Goal: Use online tool/utility: Use online tool/utility

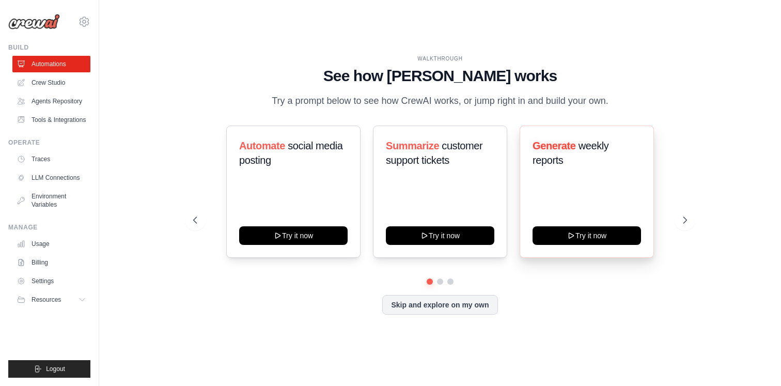
click at [569, 185] on div "Generate weekly reports Try it now" at bounding box center [586, 191] width 134 height 132
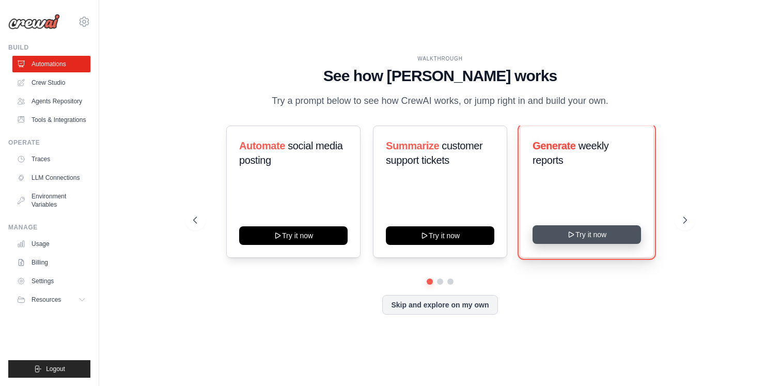
click at [590, 240] on button "Try it now" at bounding box center [586, 234] width 108 height 19
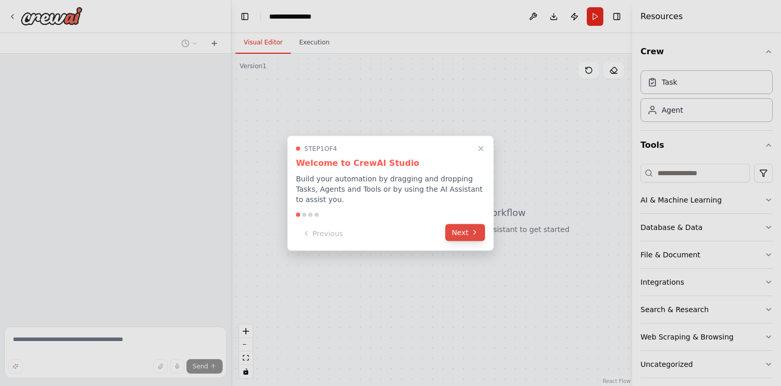
click at [470, 234] on icon at bounding box center [474, 232] width 8 height 8
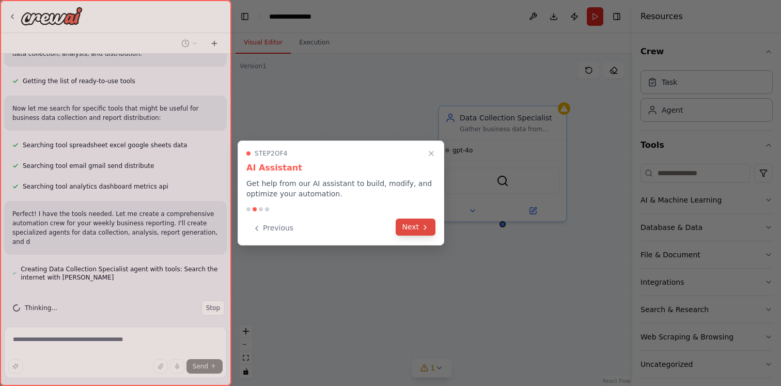
scroll to position [125, 0]
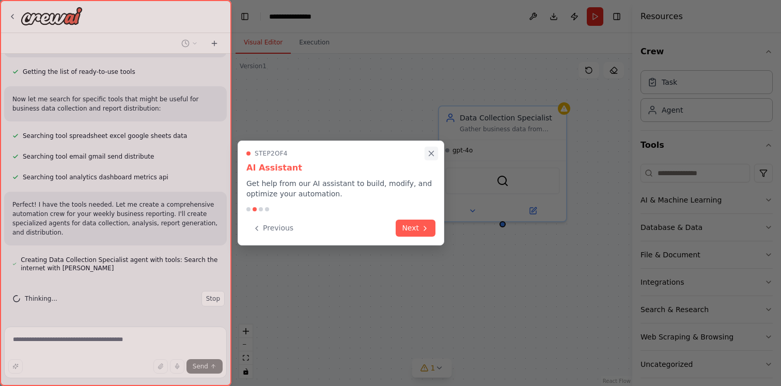
click at [431, 153] on icon "Close walkthrough" at bounding box center [431, 153] width 5 height 5
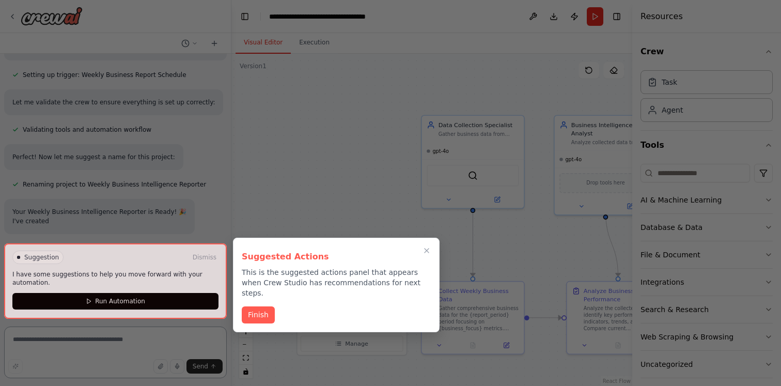
scroll to position [651, 0]
